Goal: Task Accomplishment & Management: Use online tool/utility

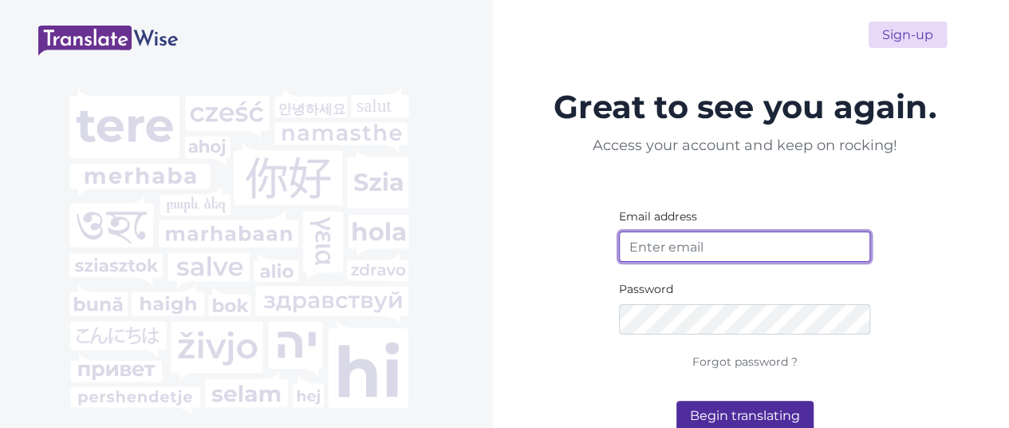
type input "ivikaborn@gmail.com"
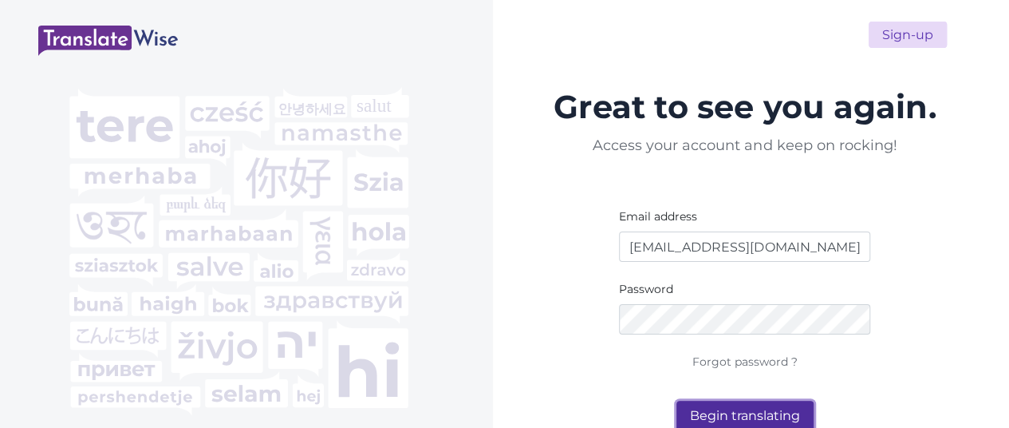
click at [771, 414] on button "Begin translating" at bounding box center [745, 416] width 137 height 30
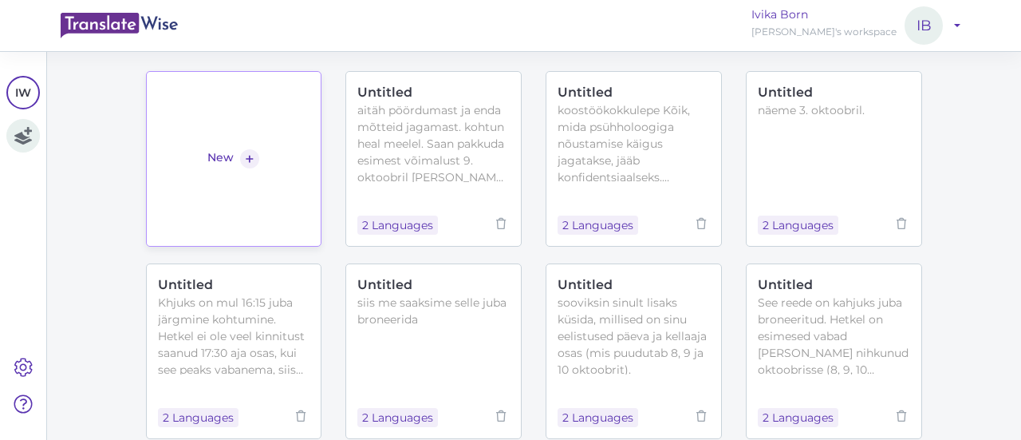
click at [280, 172] on link "New +" at bounding box center [234, 159] width 176 height 176
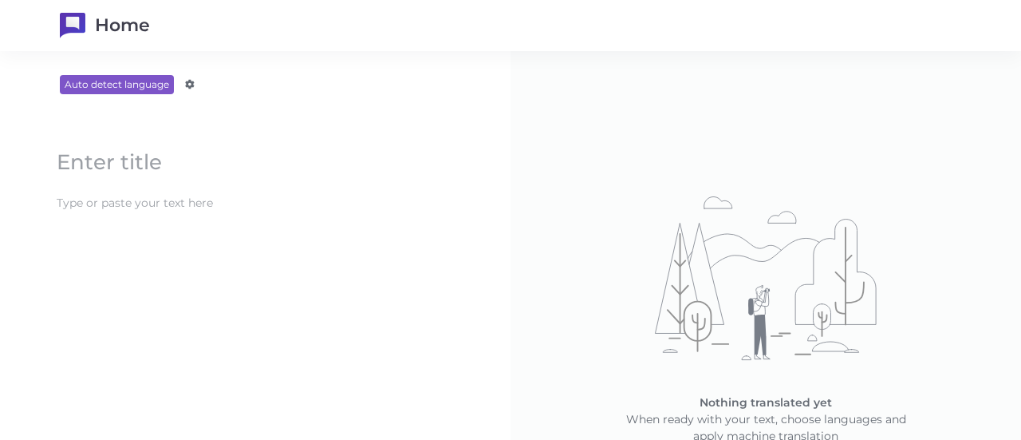
click at [247, 192] on content at bounding box center [255, 203] width 413 height 26
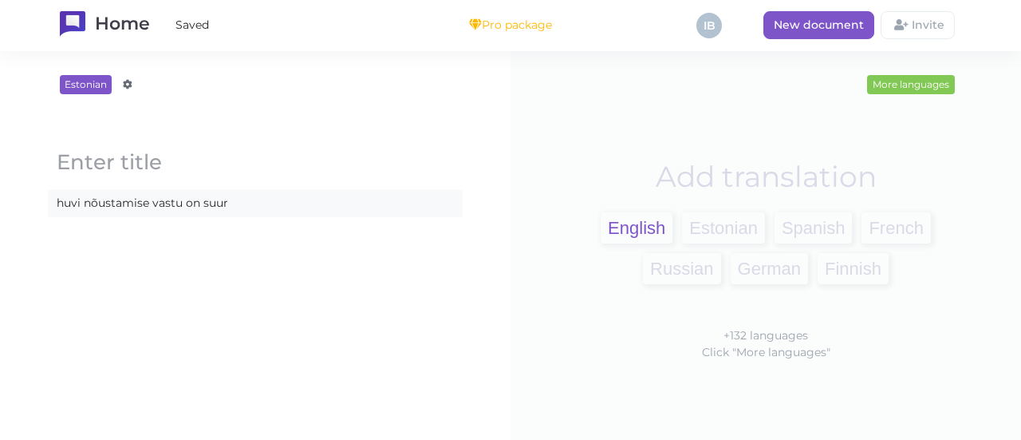
click at [618, 227] on span "English" at bounding box center [637, 227] width 72 height 31
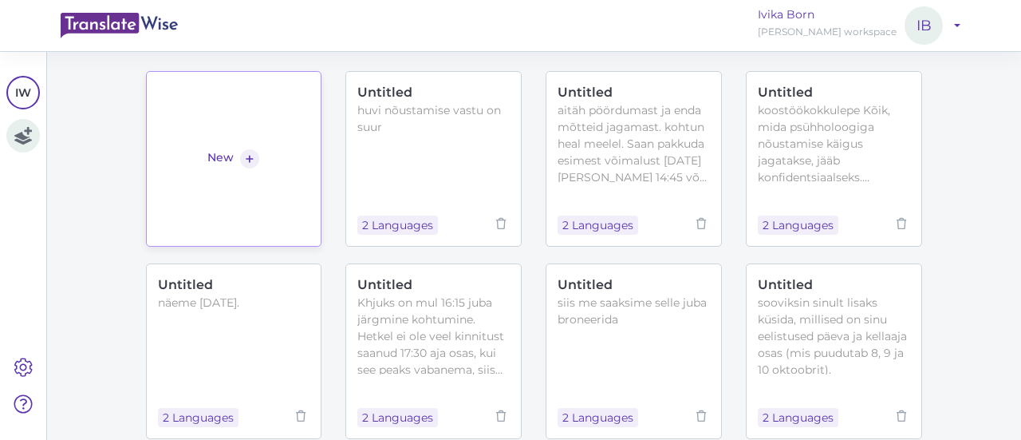
click at [263, 164] on link "New +" at bounding box center [234, 159] width 176 height 176
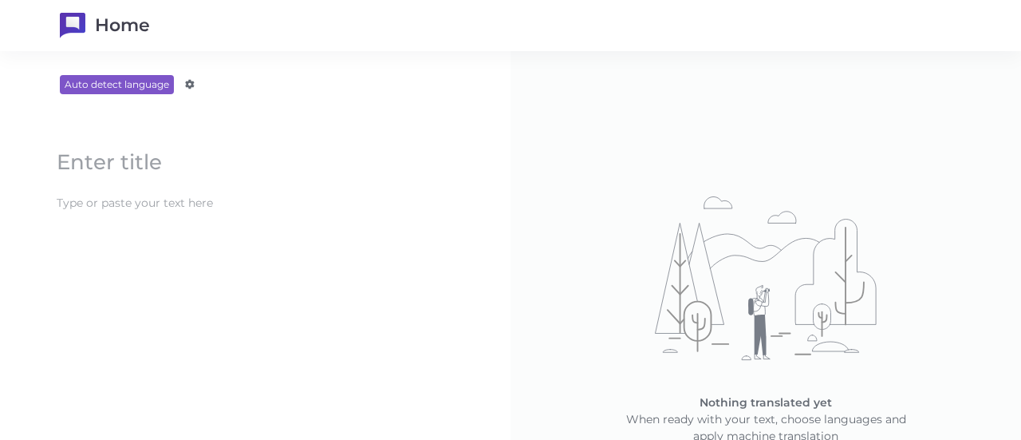
click at [211, 209] on content at bounding box center [255, 203] width 413 height 26
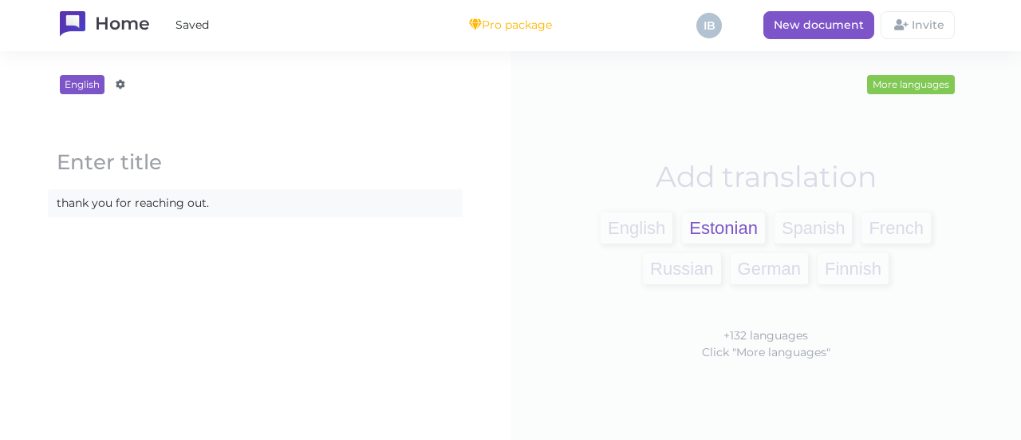
click at [712, 231] on span "Estonian" at bounding box center [723, 227] width 83 height 31
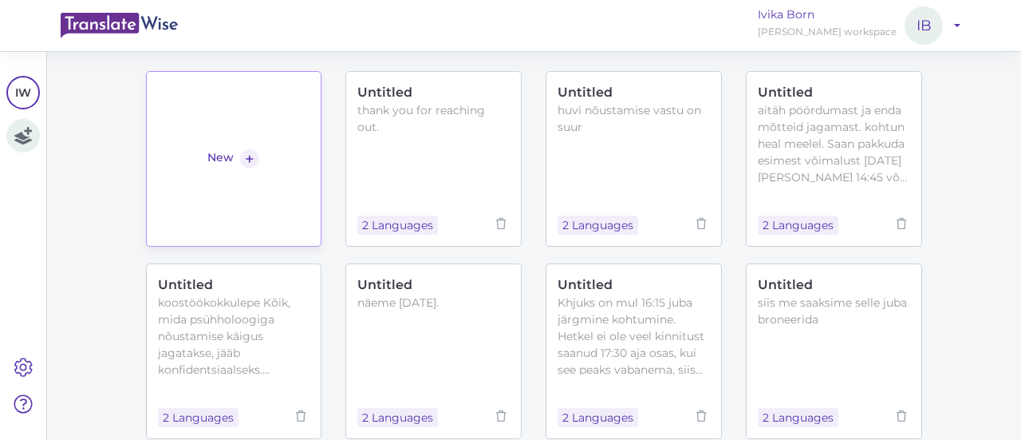
click at [296, 132] on link "New +" at bounding box center [234, 159] width 176 height 176
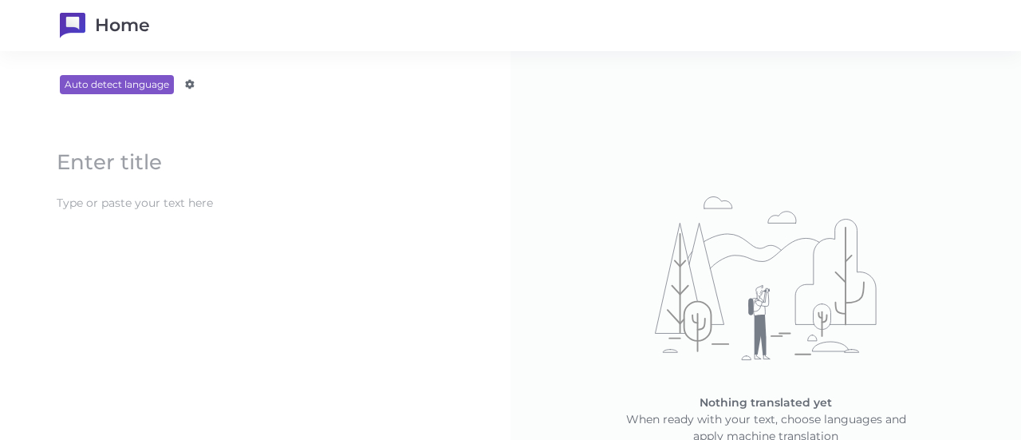
click at [199, 205] on content at bounding box center [255, 203] width 413 height 26
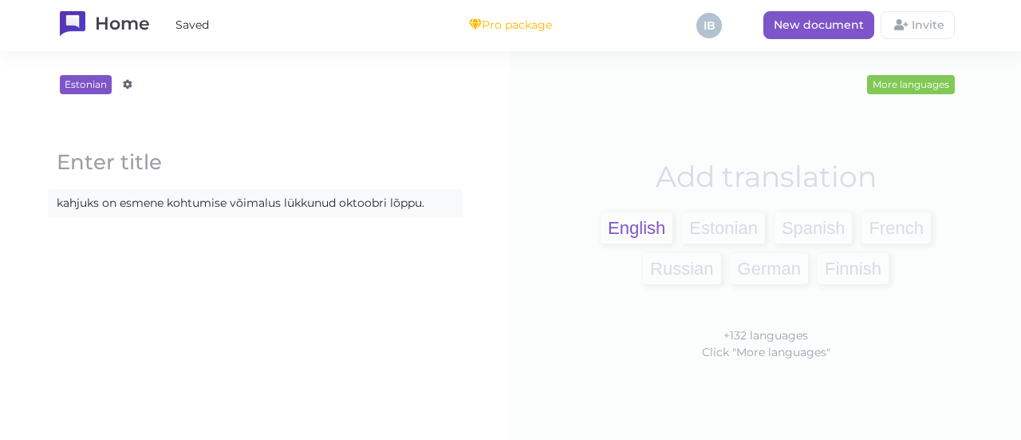
click at [643, 226] on span "English" at bounding box center [637, 227] width 72 height 31
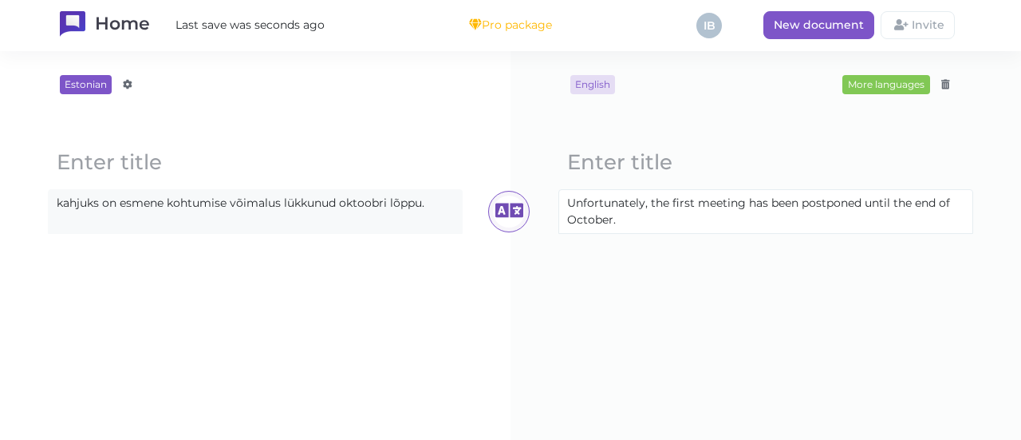
click at [270, 216] on ali-txt "kahjuks on esmene kohtumise võimalus lükkunud oktoobri lõppu. Loading..." at bounding box center [255, 211] width 415 height 45
click at [340, 203] on content "kahjuks on esmene kohtumise võimalus lükkunud oktoobri lõppu." at bounding box center [255, 203] width 413 height 26
click at [118, 207] on content "kahjuks on esmene kohtumise võimalus oktoobri lõppu." at bounding box center [255, 203] width 413 height 26
click at [106, 203] on content "esmene kohtumise võimalus oktoobri lõppu." at bounding box center [255, 203] width 413 height 26
click at [219, 203] on content "esimest kohtumise võimalus oktoobri lõppu." at bounding box center [255, 203] width 413 height 26
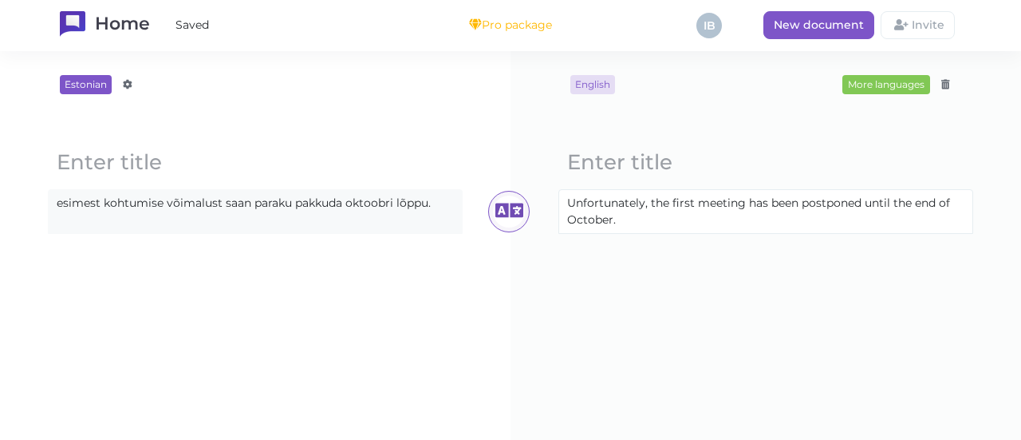
click at [441, 204] on content "esimest kohtumise võimalust saan paraku pakkuda oktoobri lõppu." at bounding box center [255, 203] width 413 height 26
click at [519, 211] on div "Loading..." at bounding box center [508, 211] width 41 height 41
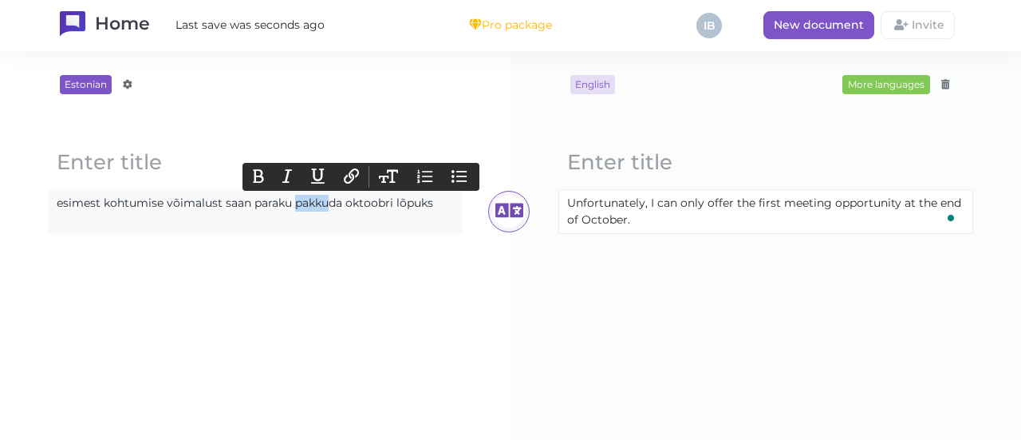
drag, startPoint x: 326, startPoint y: 219, endPoint x: 295, endPoint y: 202, distance: 34.6
click at [295, 202] on ali-txt "esimest kohtumise võimalust saan paraku pakkuda oktoobri lõpuks Loading..." at bounding box center [255, 211] width 415 height 45
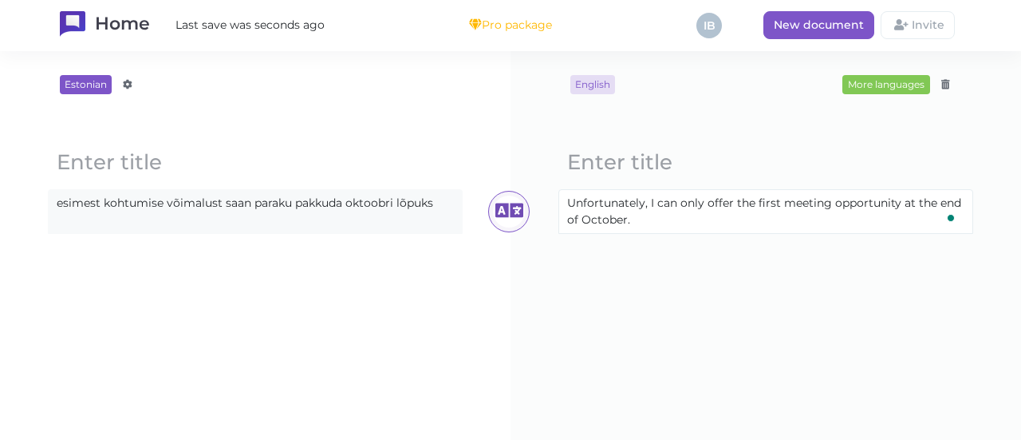
click at [295, 202] on content "esimest kohtumise võimalust saan paraku pakkuda oktoobri lõpuks" at bounding box center [255, 203] width 413 height 26
click at [480, 213] on div "Estonian Afrikaans Amharic Albanian Arabic Armenian Azerbaijani Basque Belarusi…" at bounding box center [255, 245] width 511 height 389
click at [507, 209] on icon at bounding box center [509, 211] width 32 height 32
click at [695, 312] on div "English More languages Afrikaans Amharic Albanian Arabic Armenian Azerbaijani B…" at bounding box center [766, 245] width 447 height 341
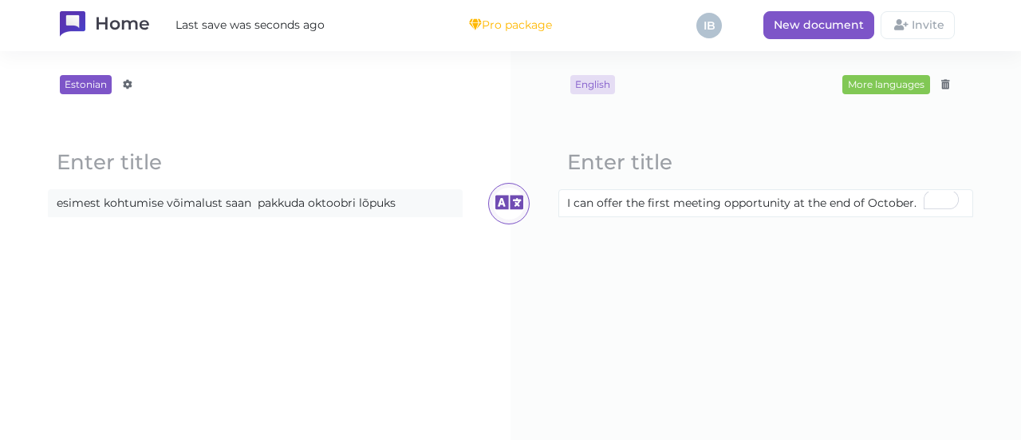
click at [420, 204] on content "esimest kohtumise võimalust saan pakkuda oktoobri lõpuks" at bounding box center [255, 203] width 413 height 26
click at [506, 210] on icon at bounding box center [509, 211] width 32 height 32
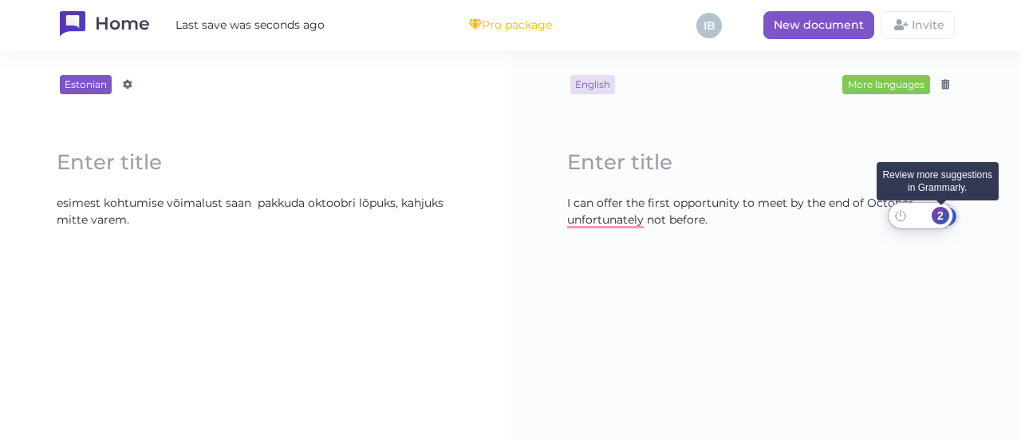
click at [941, 210] on div "2" at bounding box center [941, 216] width 18 height 18
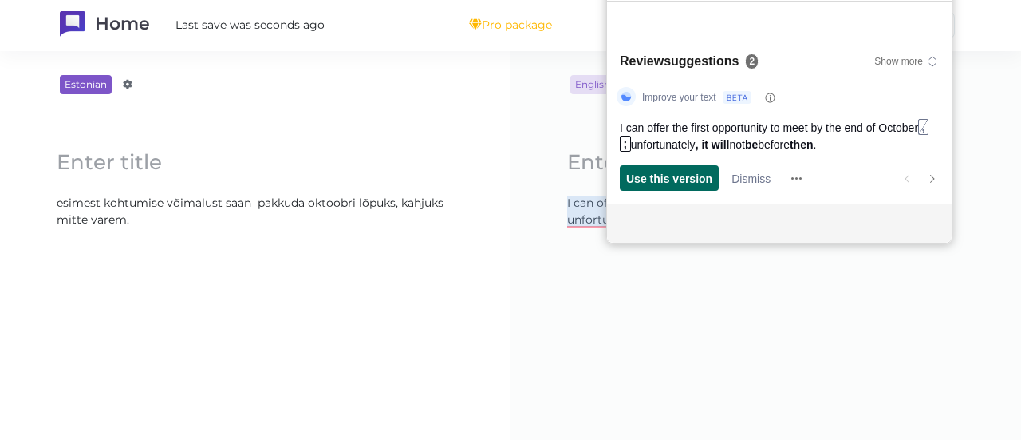
click at [683, 186] on span "Use this version" at bounding box center [669, 178] width 86 height 17
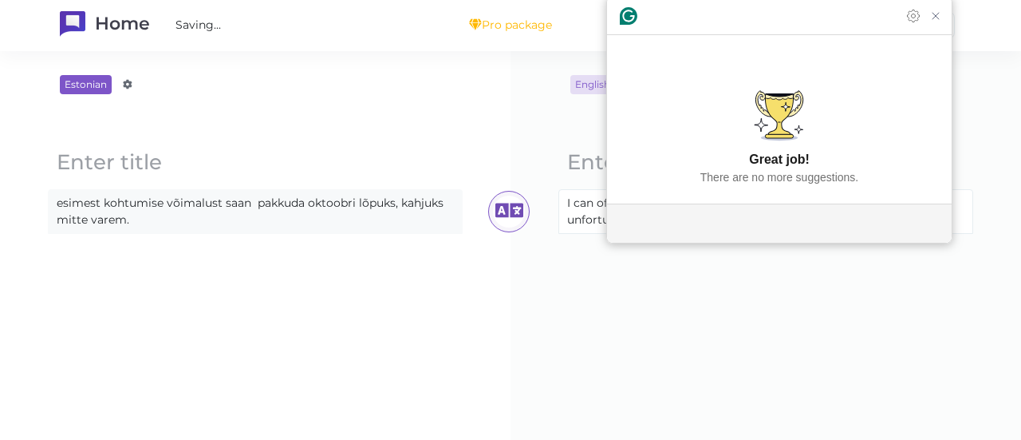
click at [763, 310] on div "English More languages Afrikaans Amharic Albanian Arabic Armenian Azerbaijani B…" at bounding box center [766, 245] width 447 height 341
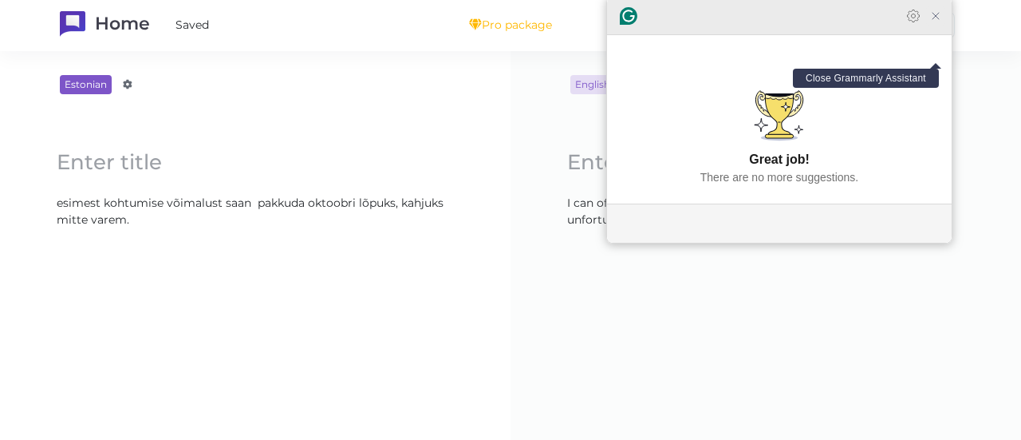
click at [937, 19] on icon "Close Grammarly Assistant" at bounding box center [936, 16] width 6 height 6
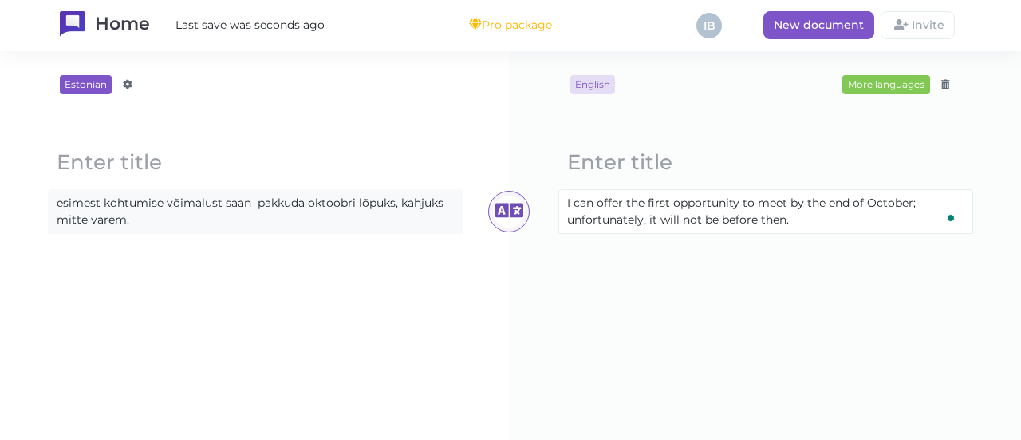
click at [750, 337] on div "English More languages Afrikaans Amharic Albanian Arabic Armenian Azerbaijani B…" at bounding box center [766, 245] width 447 height 341
click at [171, 225] on content "esimest kohtumise võimalust saan pakkuda oktoobri lõpuks, kahjuks mitte varem." at bounding box center [255, 211] width 413 height 43
click at [502, 204] on icon at bounding box center [509, 211] width 32 height 32
click at [766, 223] on content "I can offer the first opportunity to meet at the end of October, unfortunately …" at bounding box center [765, 211] width 413 height 43
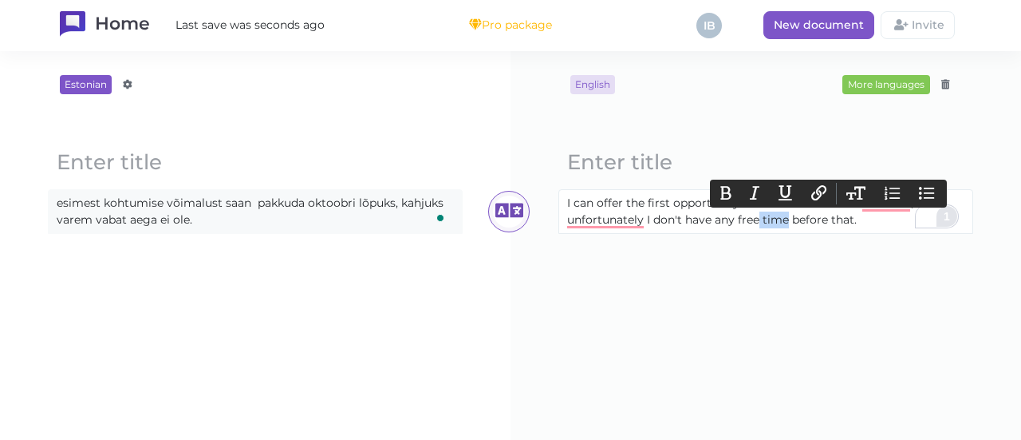
drag, startPoint x: 766, startPoint y: 223, endPoint x: 752, endPoint y: 219, distance: 13.9
click at [752, 219] on content "I can offer the first opportunity to meet at the end of October, unfortunately …" at bounding box center [765, 211] width 413 height 43
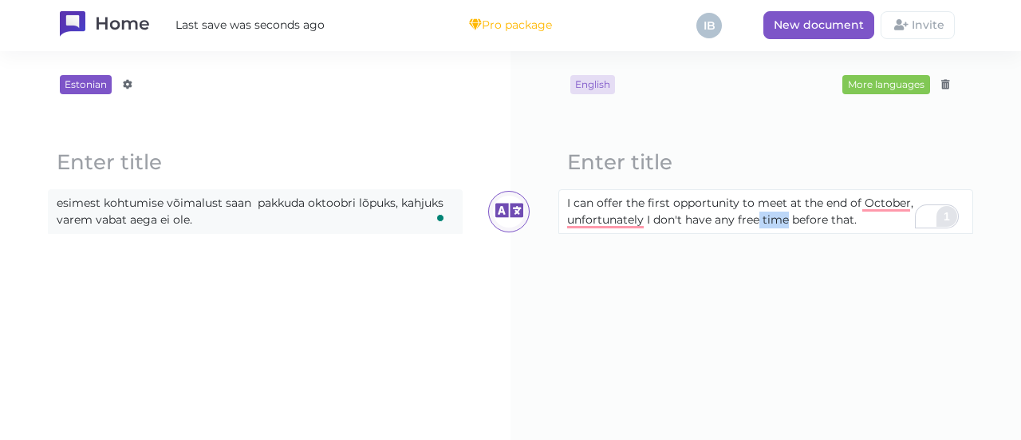
click at [752, 219] on content "I can offer the first opportunity to meet at the end of October, unfortunately …" at bounding box center [765, 211] width 413 height 43
click at [803, 256] on div "English More languages Afrikaans Amharic Albanian Arabic Armenian Azerbaijani B…" at bounding box center [766, 245] width 447 height 341
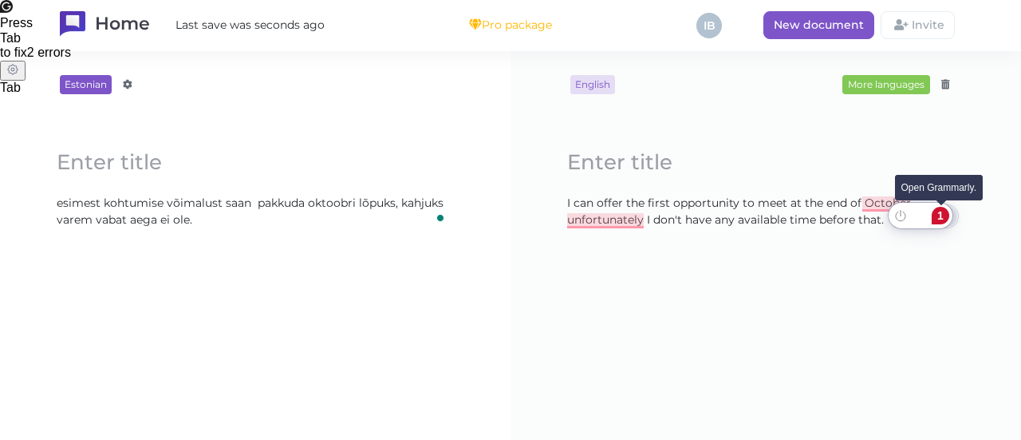
click at [937, 212] on div "1" at bounding box center [941, 216] width 18 height 18
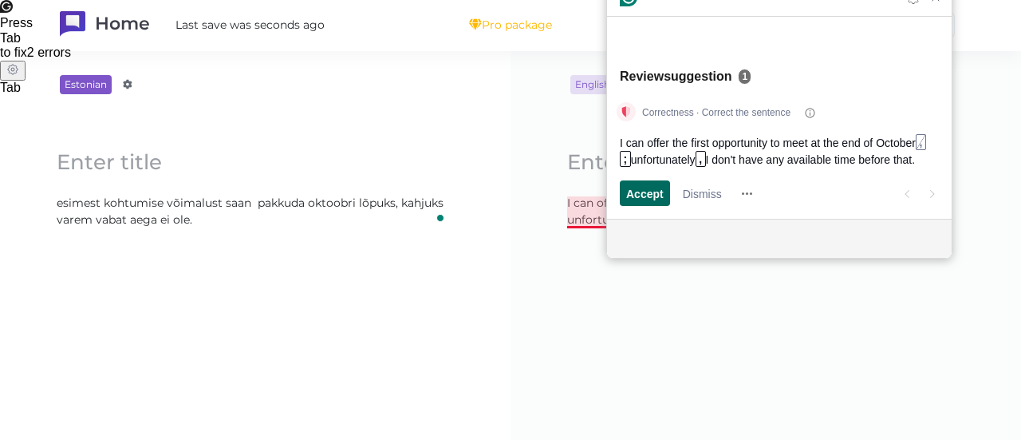
click at [644, 197] on span "Accept" at bounding box center [644, 193] width 37 height 17
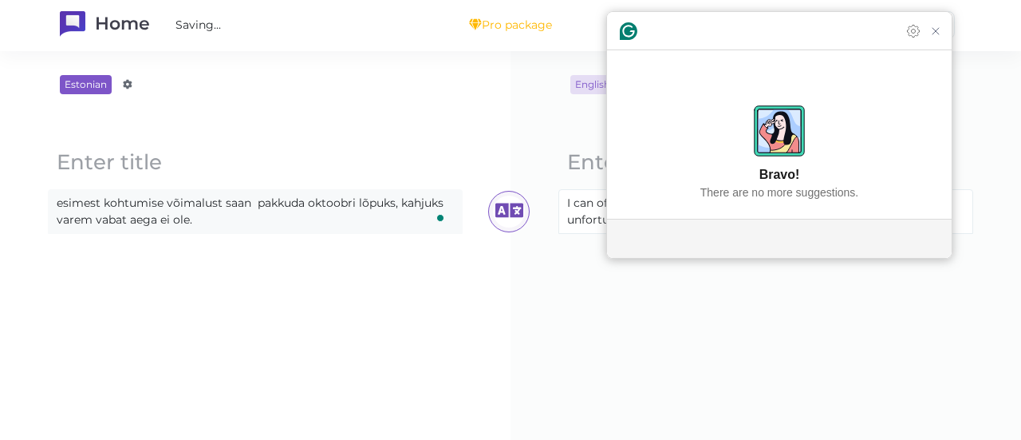
click at [708, 319] on div "English More languages Afrikaans Amharic Albanian Arabic Armenian Azerbaijani B…" at bounding box center [766, 245] width 447 height 341
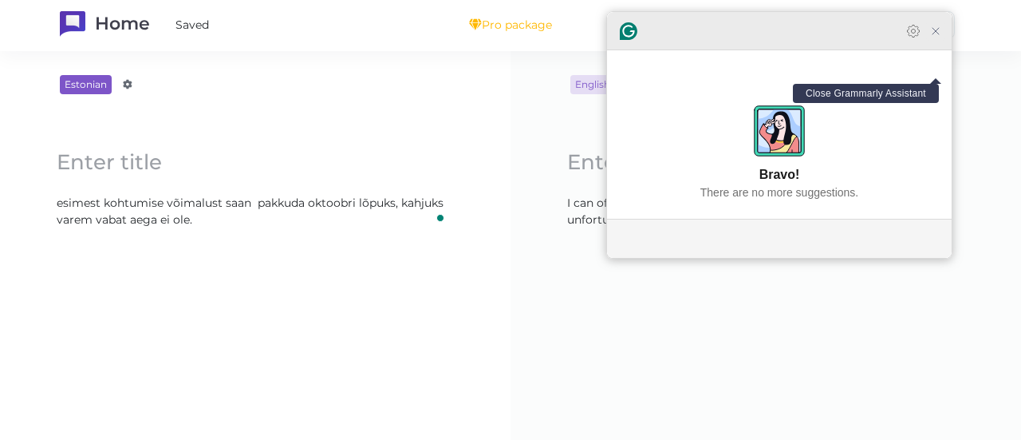
click at [937, 37] on icon "Close Grammarly Assistant" at bounding box center [935, 31] width 13 height 13
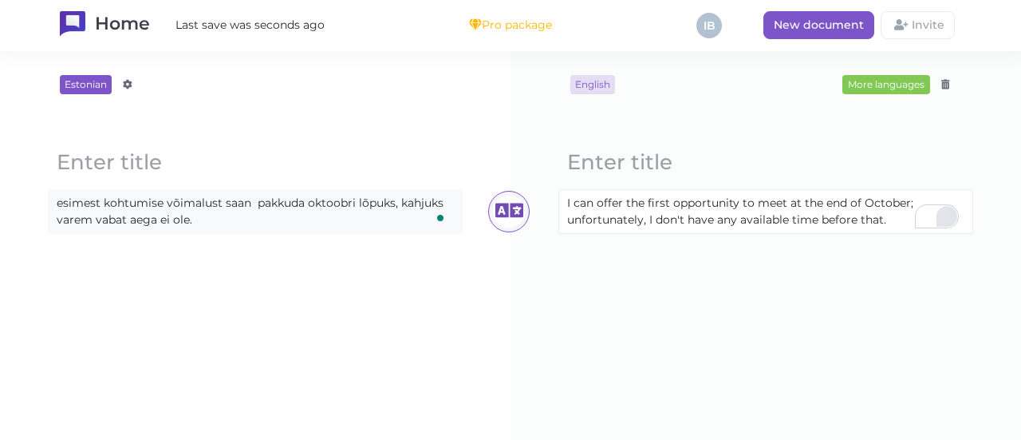
click at [231, 227] on content "esimest kohtumise võimalust saan pakkuda oktoobri lõpuks, kahjuks varem vabat a…" at bounding box center [255, 211] width 413 height 43
click at [501, 205] on icon at bounding box center [509, 211] width 32 height 32
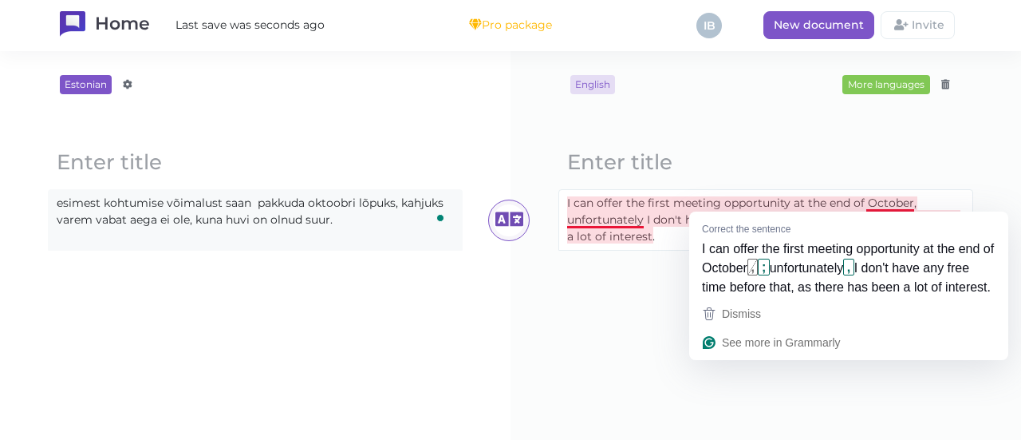
click at [886, 202] on content "I can offer the first meeting opportunity at the end of October, unfortunately …" at bounding box center [765, 220] width 413 height 60
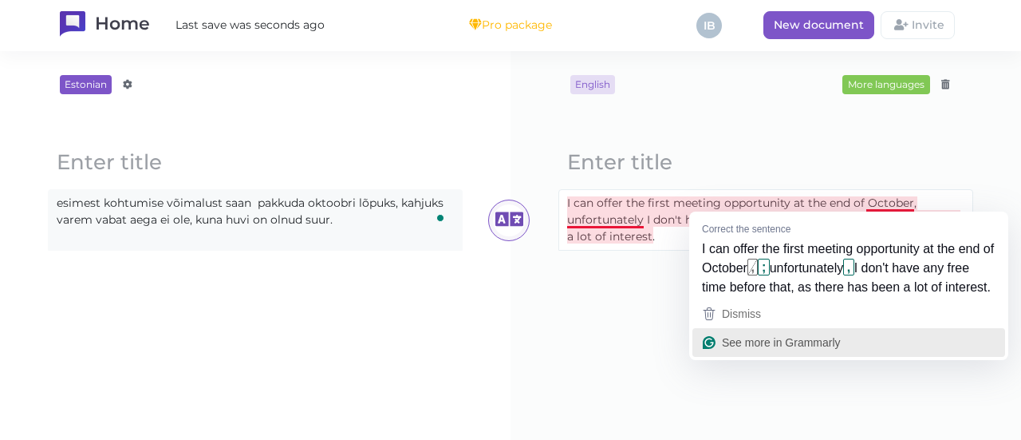
click at [798, 349] on span "See more in Grammarly" at bounding box center [781, 342] width 119 height 13
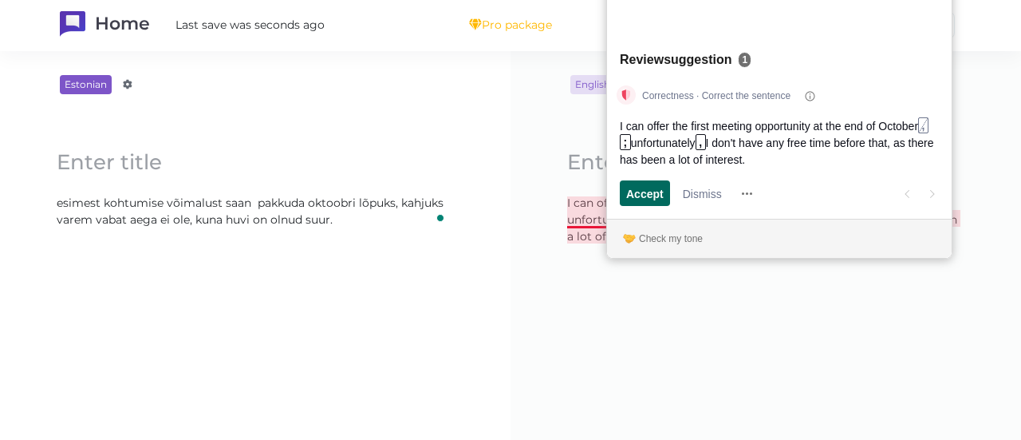
click at [650, 195] on span "Accept" at bounding box center [644, 193] width 37 height 17
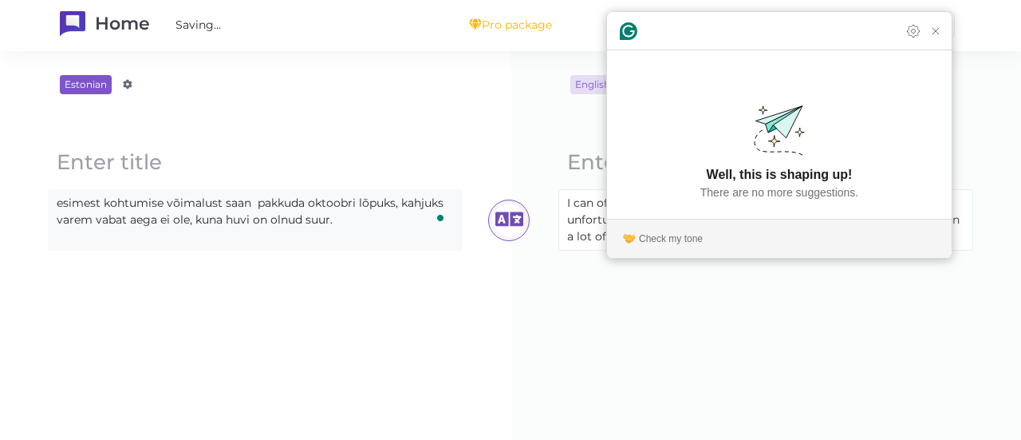
click at [702, 355] on div "English More languages Afrikaans Amharic Albanian Arabic Armenian Azerbaijani B…" at bounding box center [766, 245] width 447 height 341
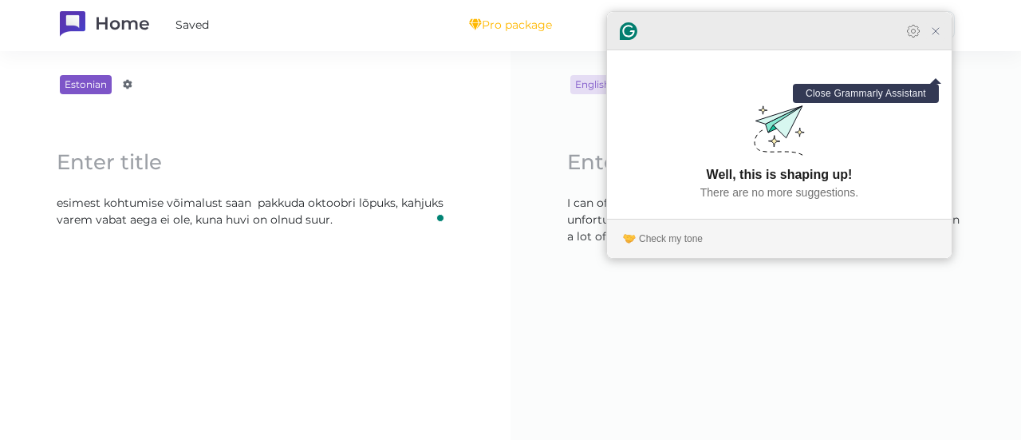
click at [933, 37] on icon "Close Grammarly Assistant" at bounding box center [935, 31] width 13 height 13
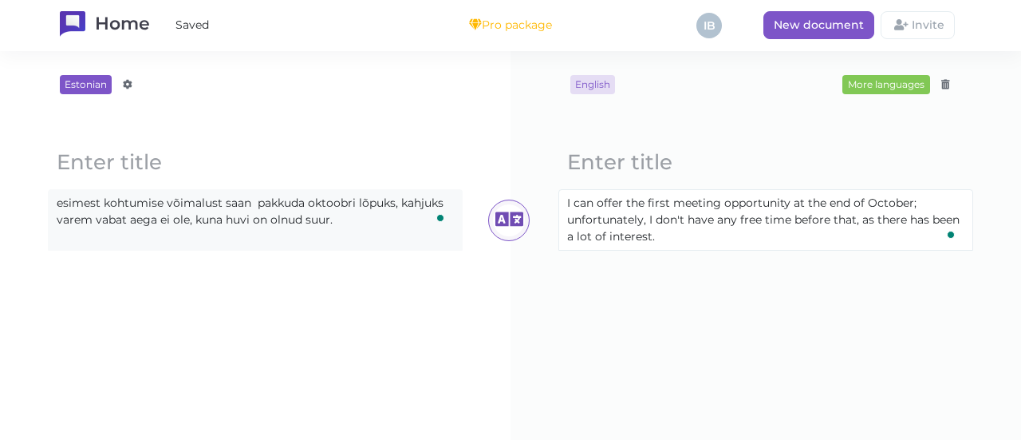
click at [771, 338] on div "English More languages Afrikaans Amharic Albanian Arabic Armenian Azerbaijani B…" at bounding box center [766, 245] width 447 height 341
click at [698, 235] on content "I can offer the first meeting opportunity at the end of October; unfortunately,…" at bounding box center [765, 220] width 413 height 60
click at [343, 217] on content "esimest kohtumise võimalust saan pakkuda oktoobri lõpuks, kahjuks varem vabat a…" at bounding box center [255, 211] width 413 height 43
click at [514, 216] on icon at bounding box center [509, 220] width 32 height 32
click at [397, 225] on content "esimest kohtumise võimalust saan pakkuda oktoobri lõpuks, kahjuks varem vabat a…" at bounding box center [255, 211] width 413 height 43
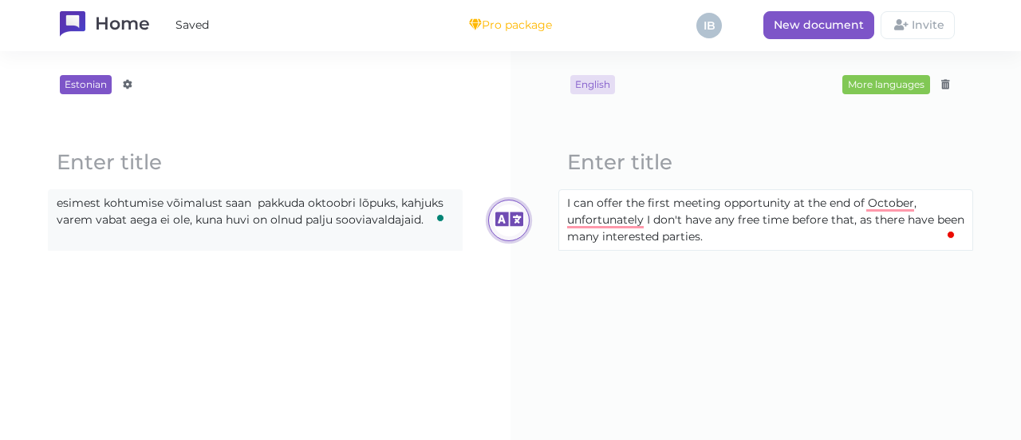
click at [503, 213] on icon at bounding box center [509, 220] width 32 height 32
click at [605, 226] on content "I can offer the first meeting opportunity at the end of October, unfortunately …" at bounding box center [765, 220] width 413 height 60
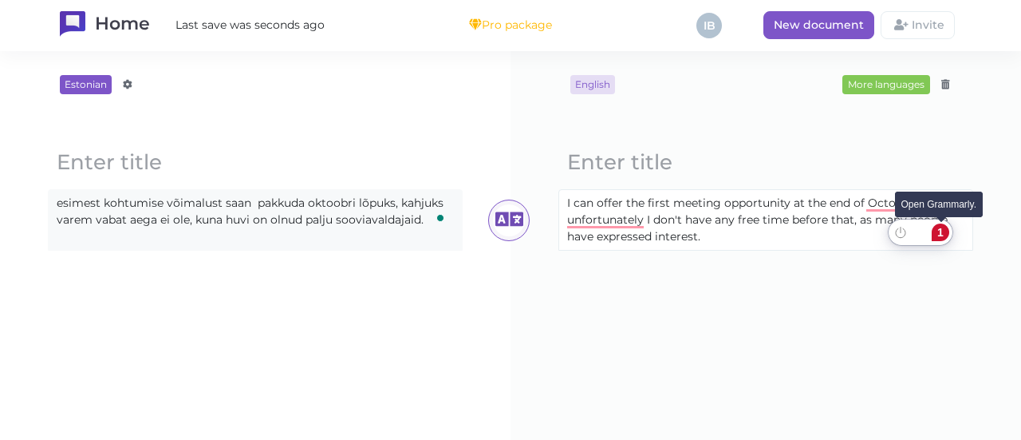
click at [945, 235] on div "1" at bounding box center [941, 232] width 18 height 18
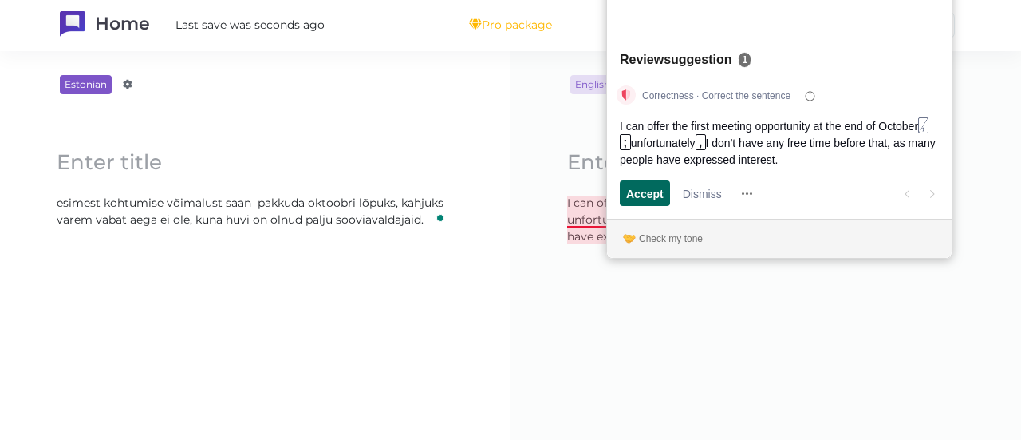
click at [655, 199] on span "Accept" at bounding box center [644, 193] width 37 height 17
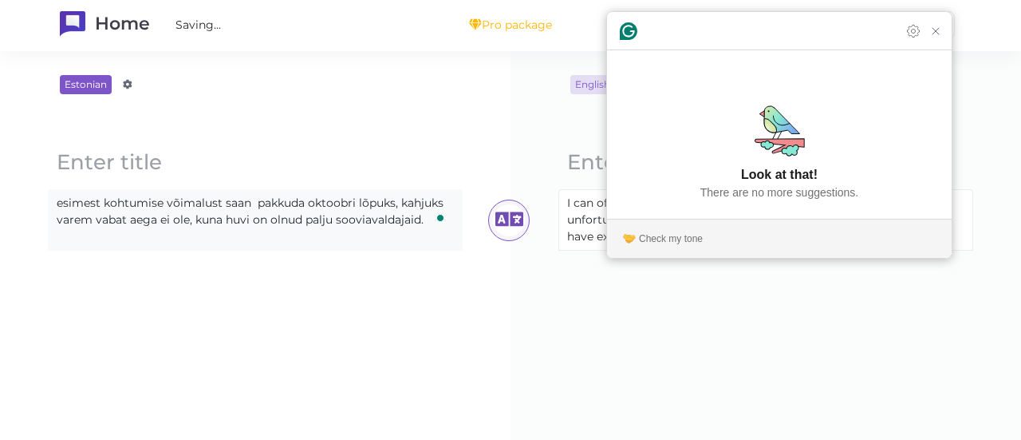
click at [691, 314] on div "English More languages Afrikaans Amharic Albanian Arabic Armenian Azerbaijani B…" at bounding box center [766, 245] width 447 height 341
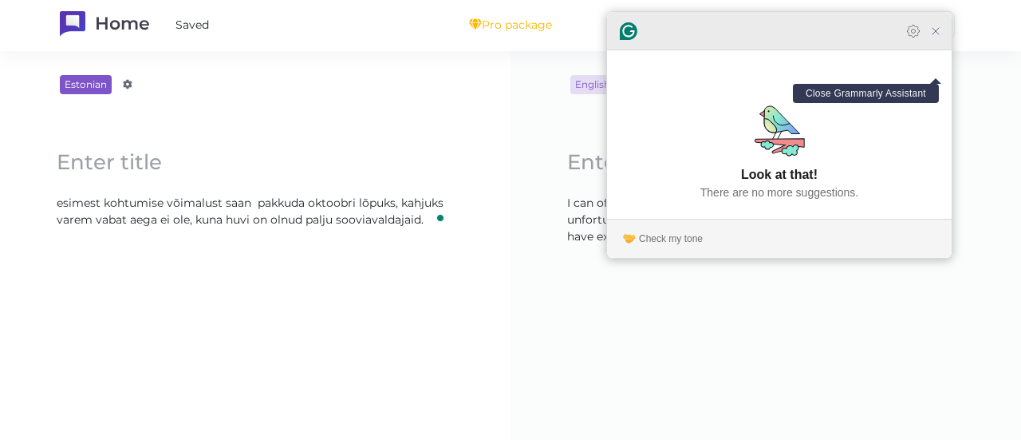
click at [937, 37] on icon "Close Grammarly Assistant" at bounding box center [935, 31] width 13 height 13
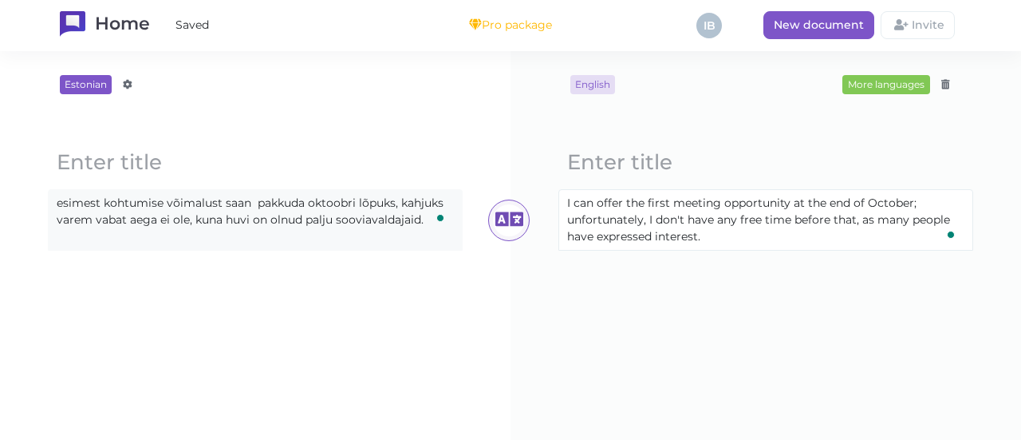
click at [777, 306] on div "English More languages Afrikaans Amharic Albanian Arabic Armenian Azerbaijani B…" at bounding box center [766, 245] width 447 height 341
click at [943, 220] on content "I can offer the first meeting opportunity at the end of October; unfortunately,…" at bounding box center [765, 220] width 413 height 60
click at [881, 323] on div "English More languages Afrikaans Amharic Albanian Arabic Armenian Azerbaijani B…" at bounding box center [766, 245] width 447 height 341
click at [806, 240] on content "I can offer the first meeting opportunity at the end of October; unfortunately,…" at bounding box center [765, 220] width 413 height 60
click at [424, 218] on content "esimest kohtumise võimalust saan pakkuda oktoobri lõpuks, kahjuks varem vabat a…" at bounding box center [255, 211] width 413 height 43
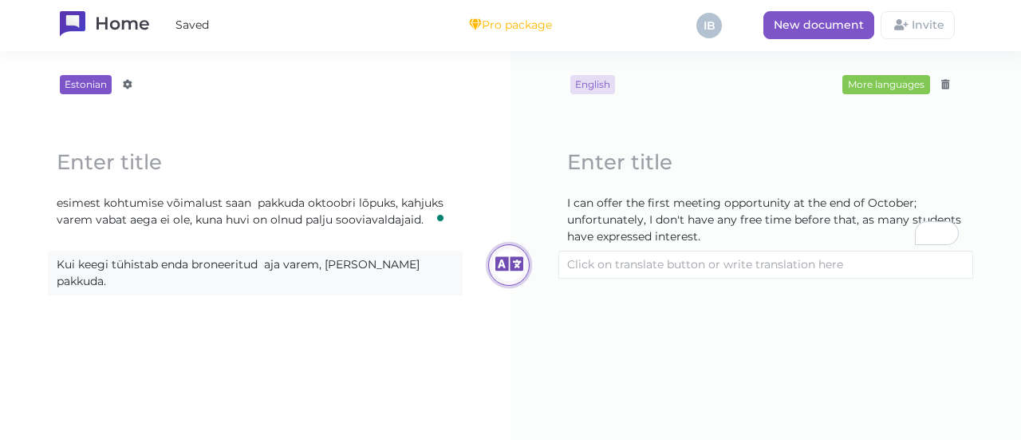
click at [506, 253] on icon at bounding box center [509, 265] width 32 height 32
click at [318, 260] on content "Kui keegi tühistab enda broneeritud aja varem, [PERSON_NAME] pakkuda." at bounding box center [255, 272] width 413 height 43
click at [494, 267] on icon at bounding box center [509, 273] width 32 height 32
click at [496, 264] on icon at bounding box center [509, 273] width 32 height 32
click at [697, 331] on div "English More languages Afrikaans Amharic Albanian Arabic Armenian Azerbaijani B…" at bounding box center [766, 245] width 447 height 341
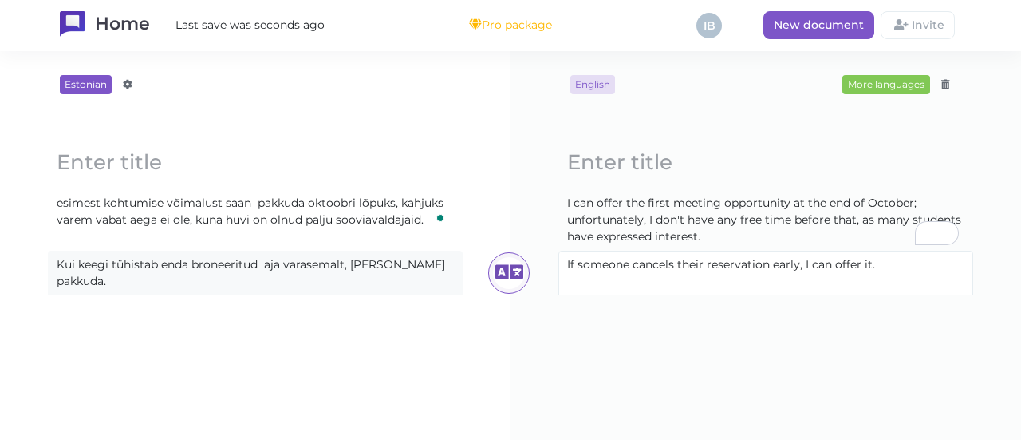
click at [791, 262] on content "If someone cancels their reservation early, I can offer it." at bounding box center [765, 264] width 413 height 26
click at [823, 326] on div "English More languages Afrikaans Amharic Albanian Arabic Armenian Azerbaijani B…" at bounding box center [766, 245] width 447 height 341
click at [886, 259] on content "If someone cancels their reservation before, I can offer it." at bounding box center [765, 264] width 413 height 26
click at [791, 282] on ali-txt "If someone cancels their reservation before, I can offer it. Loading..." at bounding box center [765, 273] width 415 height 45
click at [879, 265] on content "If someone cancels their reservation before, I can offer it." at bounding box center [765, 264] width 413 height 26
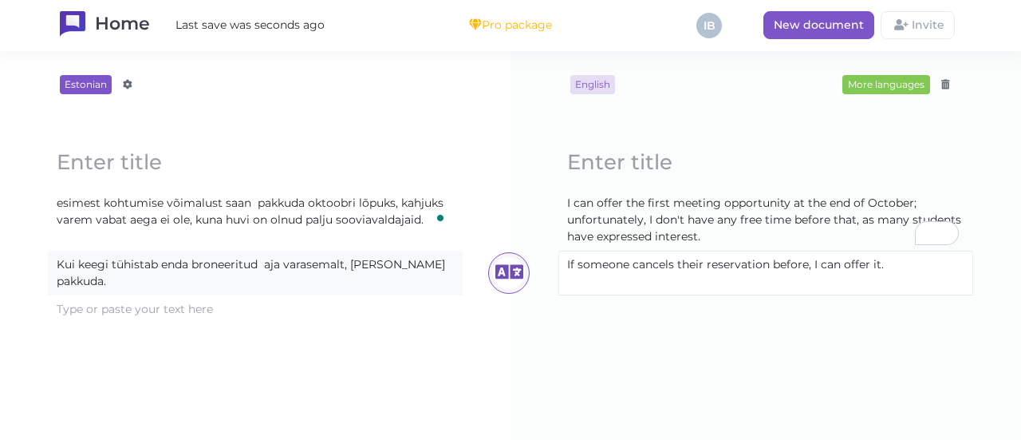
click at [879, 265] on content "If someone cancels their reservation before, I can offer it." at bounding box center [765, 264] width 413 height 26
click at [839, 266] on content "If someone cancels their reservation before, I can offer it." at bounding box center [765, 264] width 413 height 26
click at [882, 262] on content "If someone cancels their reservation before, I can offer it." at bounding box center [765, 264] width 413 height 26
click at [866, 304] on content at bounding box center [765, 309] width 413 height 26
click at [825, 267] on content "If someone cancels their reservation before, I will let you know." at bounding box center [765, 264] width 413 height 26
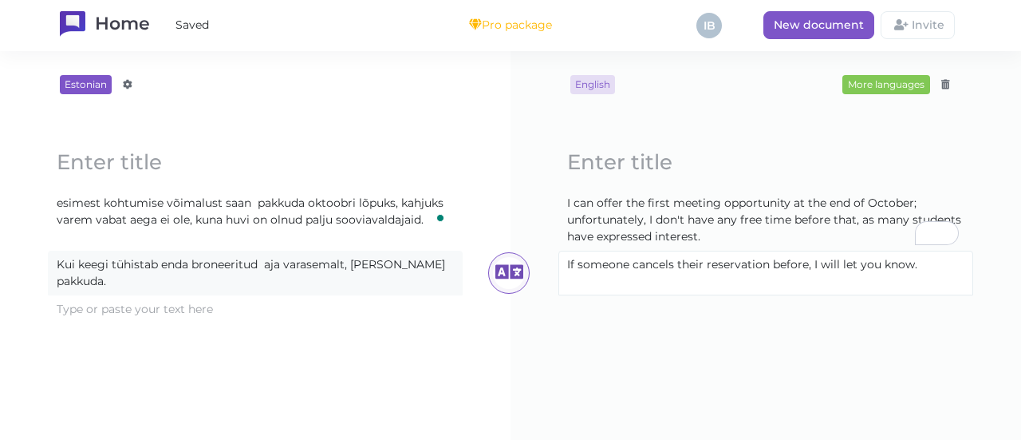
click at [914, 259] on content "If someone cancels their reservation before, I will let you know." at bounding box center [765, 264] width 413 height 26
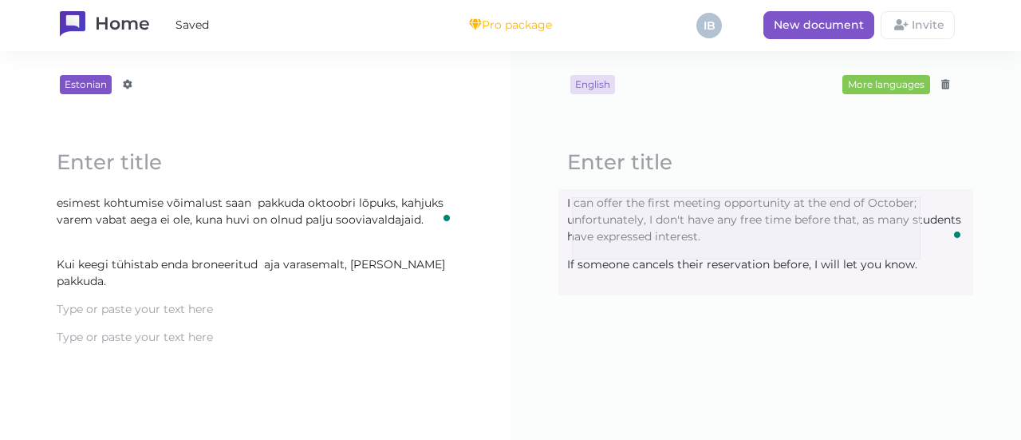
drag, startPoint x: 921, startPoint y: 259, endPoint x: 570, endPoint y: 198, distance: 356.4
click at [570, 198] on block-editor "Loading... I can offer the first meeting opportunity at the end of October; unf…" at bounding box center [766, 243] width 447 height 256
